Goal: Check status: Check status

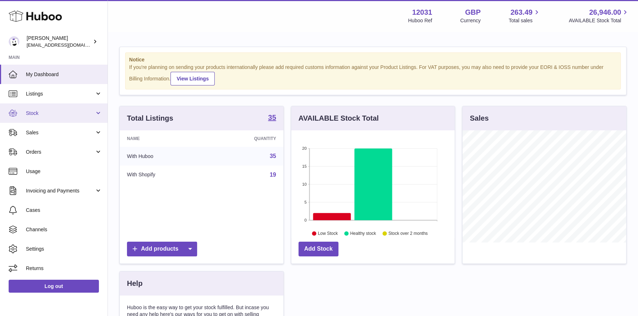
scroll to position [112, 164]
click at [61, 115] on span "Stock" at bounding box center [60, 113] width 69 height 7
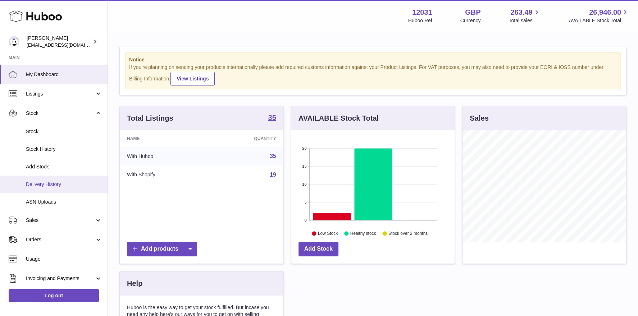
click at [49, 184] on span "Delivery History" at bounding box center [64, 184] width 76 height 7
click at [56, 188] on link "Delivery History" at bounding box center [53, 185] width 107 height 18
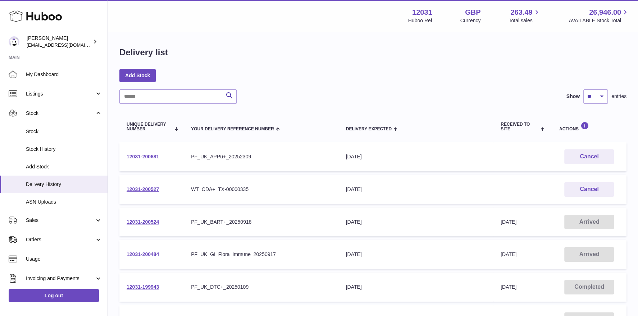
click at [155, 255] on link "12031-200484" at bounding box center [143, 255] width 32 height 6
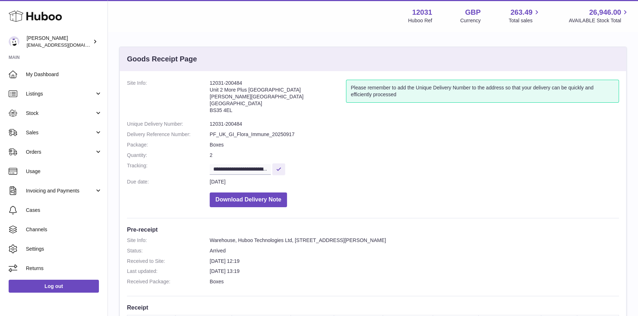
scroll to position [170, 0]
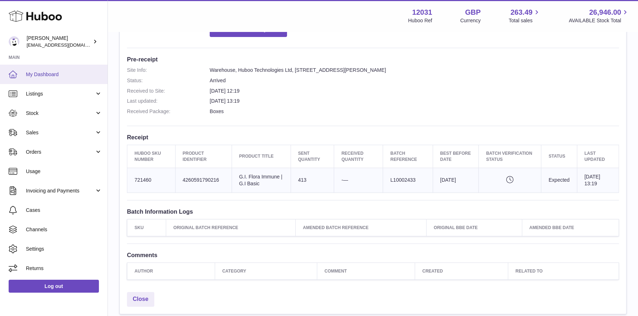
click at [26, 68] on link "My Dashboard" at bounding box center [53, 74] width 107 height 19
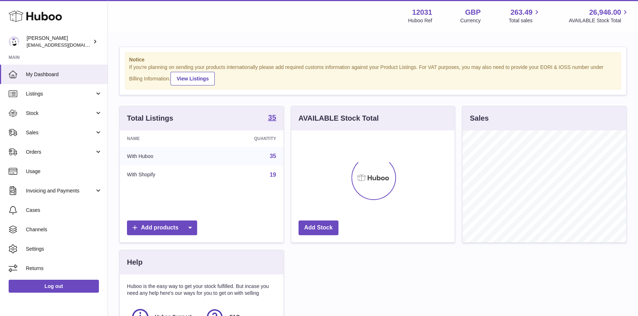
scroll to position [112, 164]
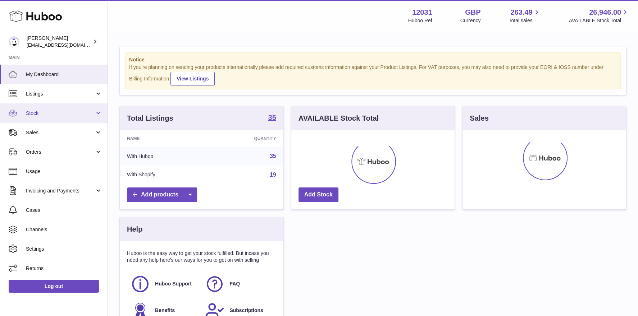
click at [46, 113] on span "Stock" at bounding box center [60, 113] width 69 height 7
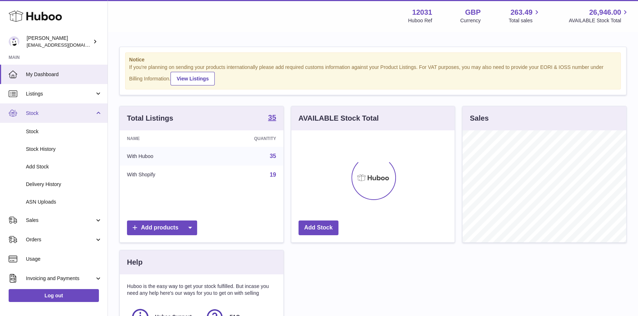
scroll to position [112, 164]
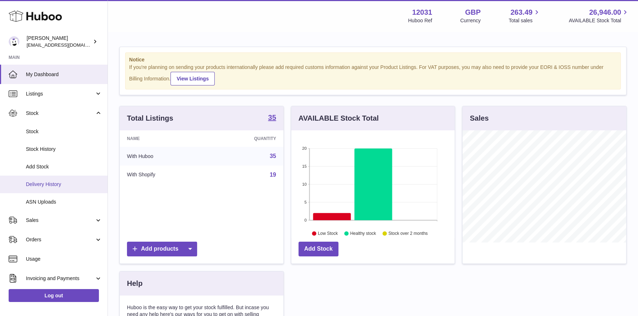
click at [56, 188] on link "Delivery History" at bounding box center [53, 185] width 107 height 18
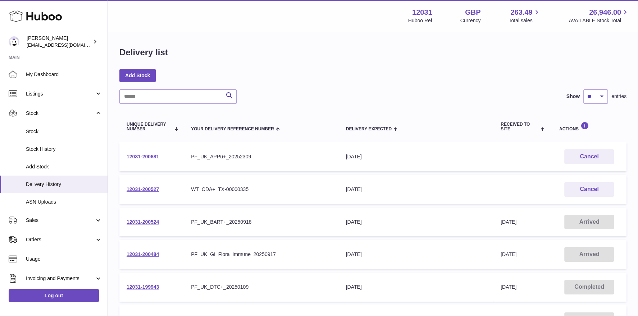
click at [155, 219] on td "12031-200524" at bounding box center [151, 222] width 64 height 29
click at [156, 221] on link "12031-200524" at bounding box center [143, 222] width 32 height 6
click at [141, 253] on link "12031-200484" at bounding box center [143, 255] width 32 height 6
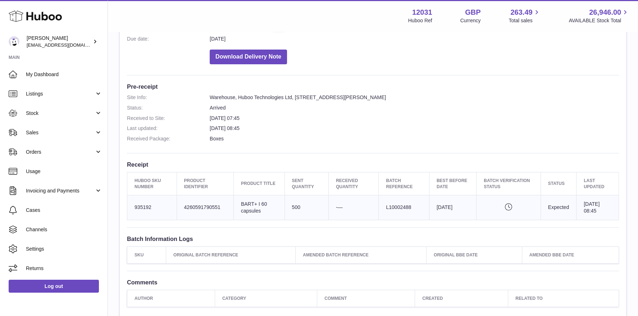
scroll to position [223, 0]
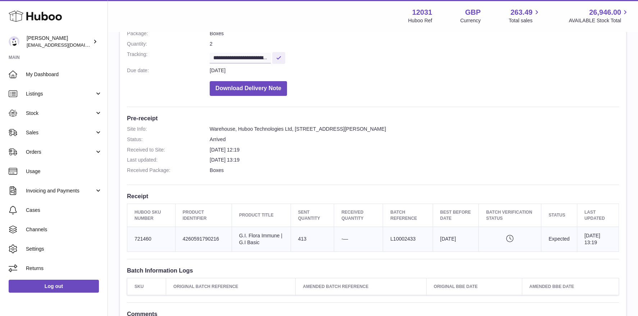
scroll to position [229, 0]
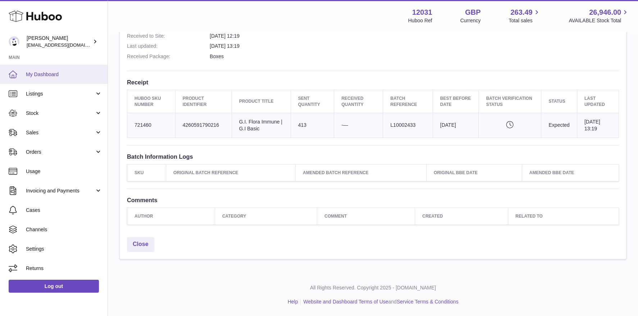
click at [65, 78] on link "My Dashboard" at bounding box center [53, 74] width 107 height 19
